Goal: Obtain resource: Obtain resource

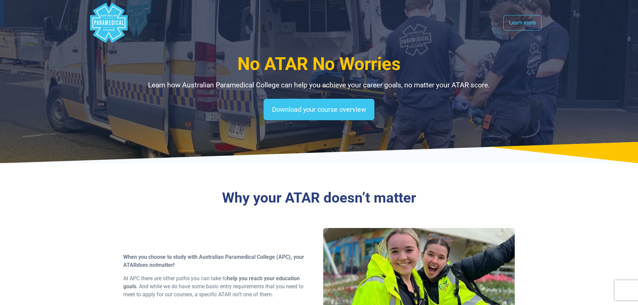
select select "**********"
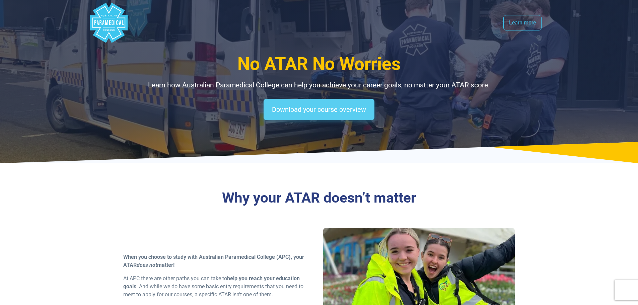
click at [312, 107] on link "Download your course overview" at bounding box center [319, 109] width 111 height 21
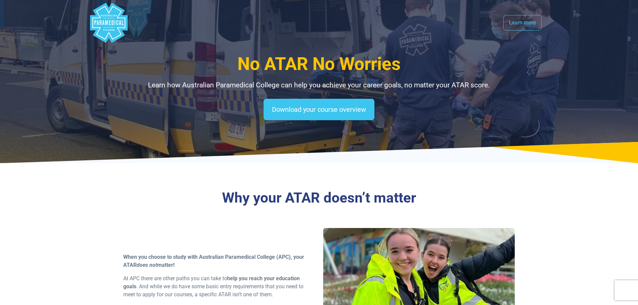
click at [118, 27] on icon "Australian Paramedical College" at bounding box center [108, 23] width 33 height 34
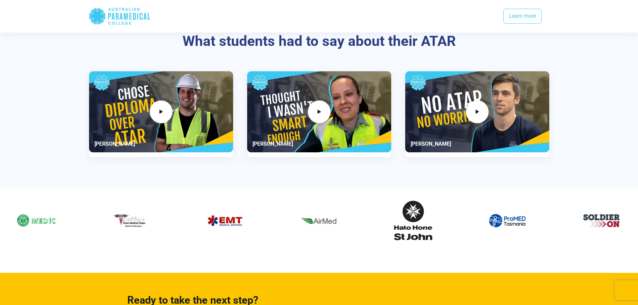
scroll to position [1072, 0]
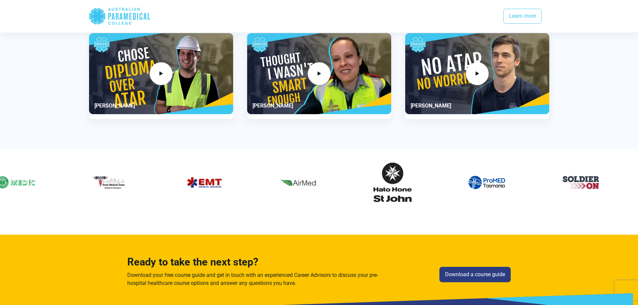
click at [435, 171] on div "11 / 60" at bounding box center [393, 182] width 84 height 51
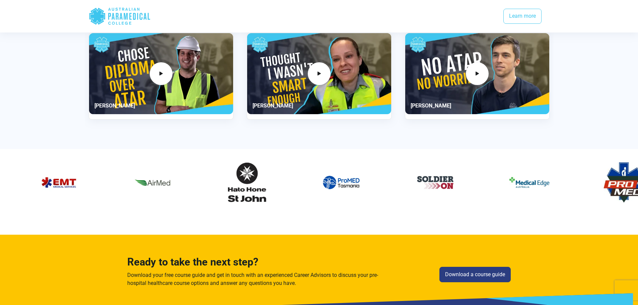
click at [179, 180] on div "10 / 60" at bounding box center [153, 182] width 84 height 51
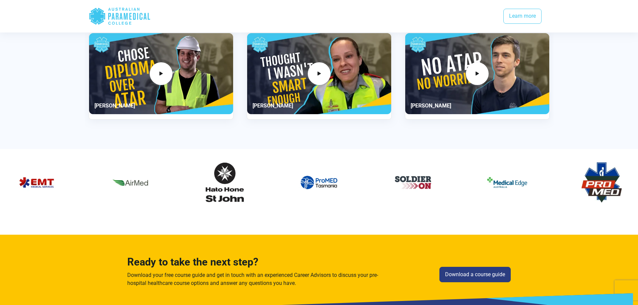
click at [277, 166] on div "12 / 60" at bounding box center [319, 182] width 84 height 51
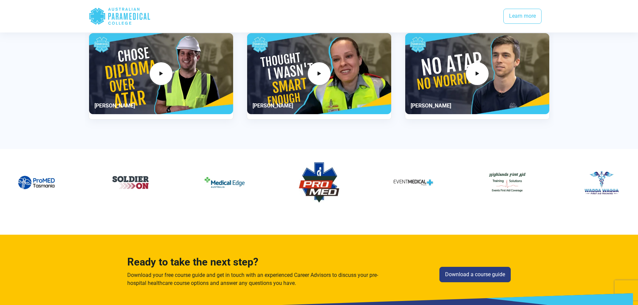
click at [299, 163] on img "15 / 60" at bounding box center [319, 182] width 40 height 40
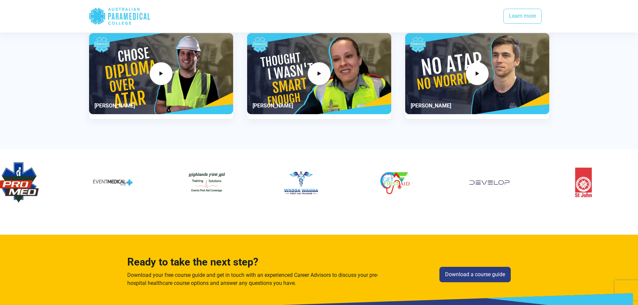
click at [165, 164] on div "17 / 60" at bounding box center [207, 182] width 84 height 51
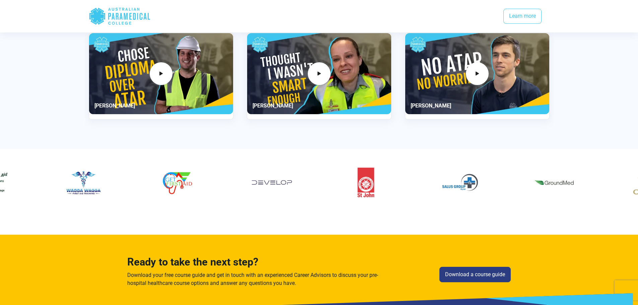
click at [324, 170] on div "21 / 60" at bounding box center [366, 182] width 84 height 51
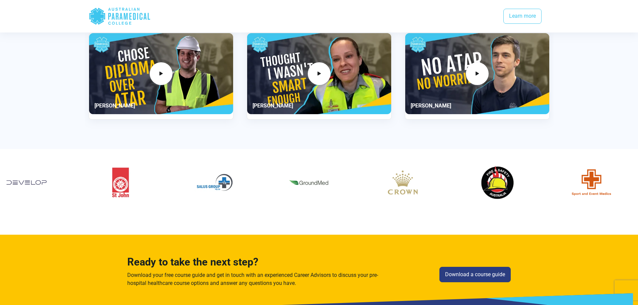
click at [289, 170] on img "23 / 60" at bounding box center [309, 182] width 40 height 40
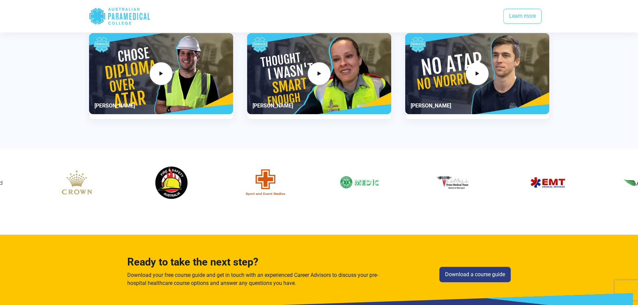
click at [151, 164] on img "25 / 60" at bounding box center [171, 182] width 40 height 40
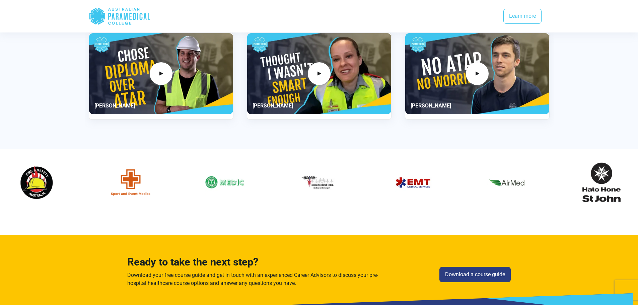
click at [393, 173] on img "29 / 60" at bounding box center [413, 182] width 40 height 40
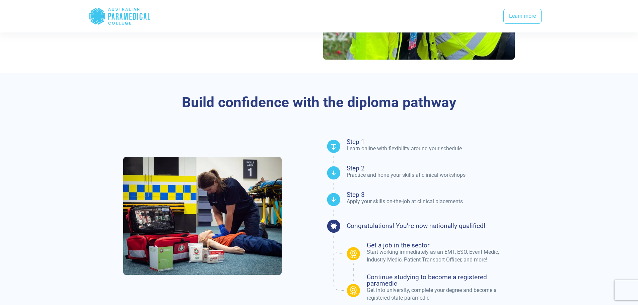
scroll to position [268, 0]
